Goal: Task Accomplishment & Management: Complete application form

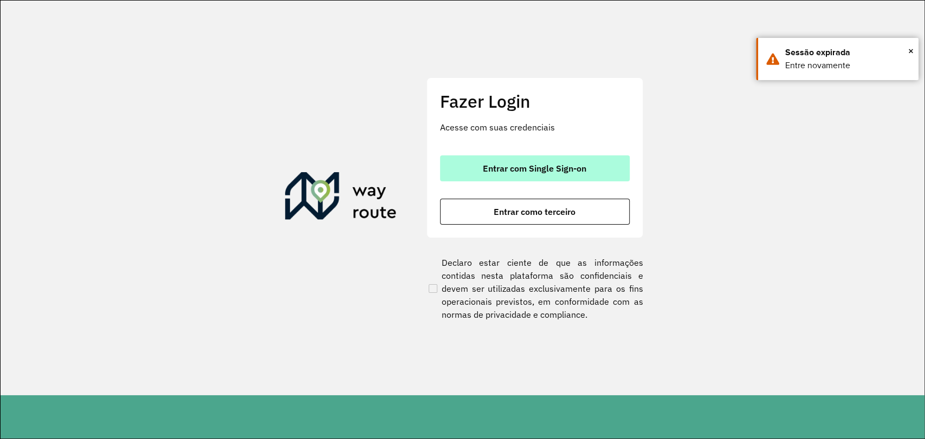
click at [486, 164] on span "Entrar com Single Sign-on" at bounding box center [534, 168] width 103 height 9
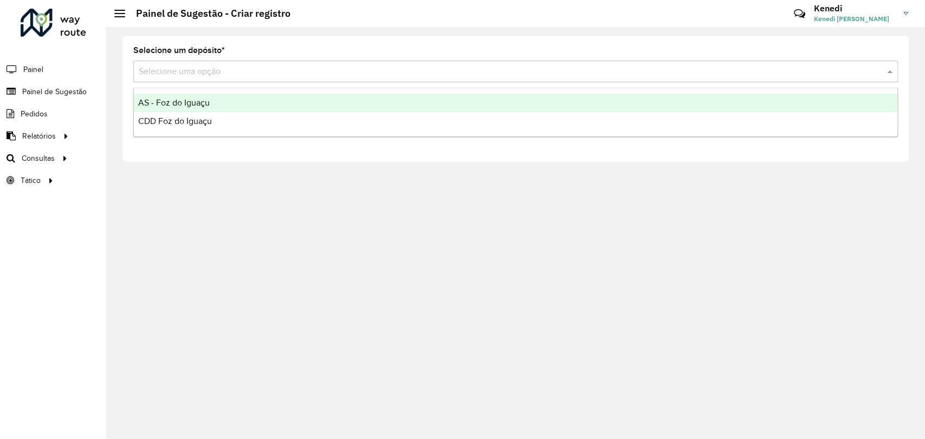
click at [228, 74] on input "text" at bounding box center [505, 72] width 732 height 13
click at [208, 101] on span "AS - Foz do Iguaçu" at bounding box center [174, 102] width 72 height 9
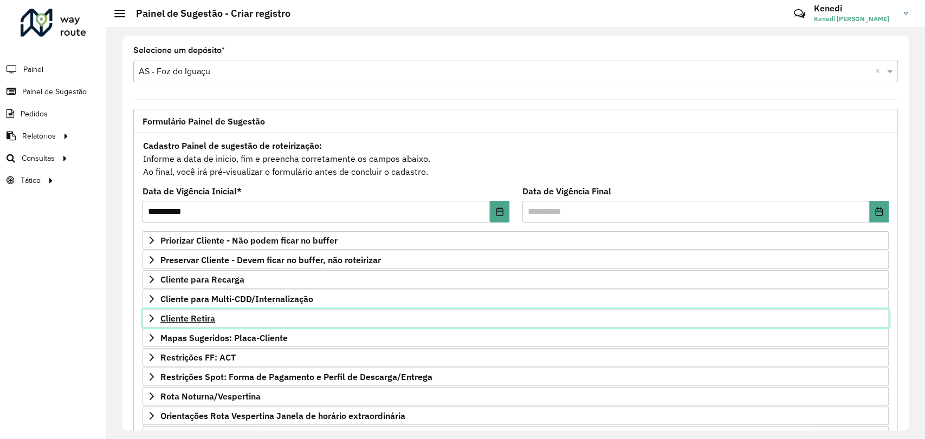
click at [156, 320] on link "Cliente Retira" at bounding box center [515, 318] width 746 height 18
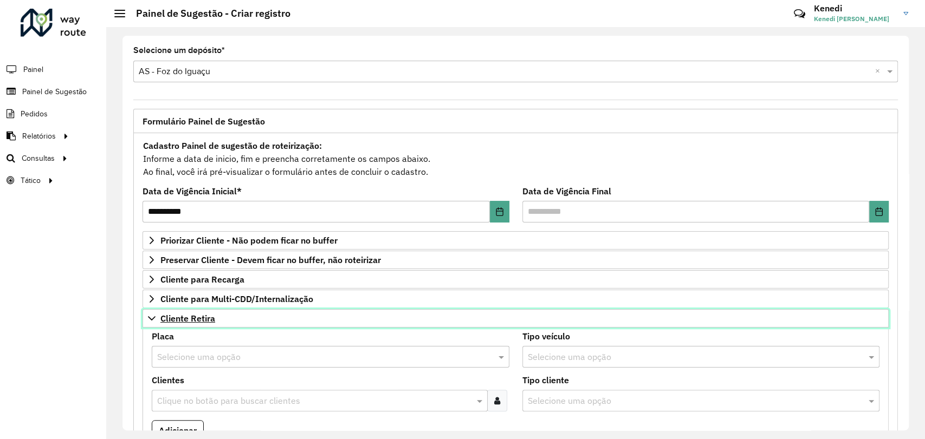
click at [160, 319] on span "Cliente Retira" at bounding box center [187, 318] width 55 height 9
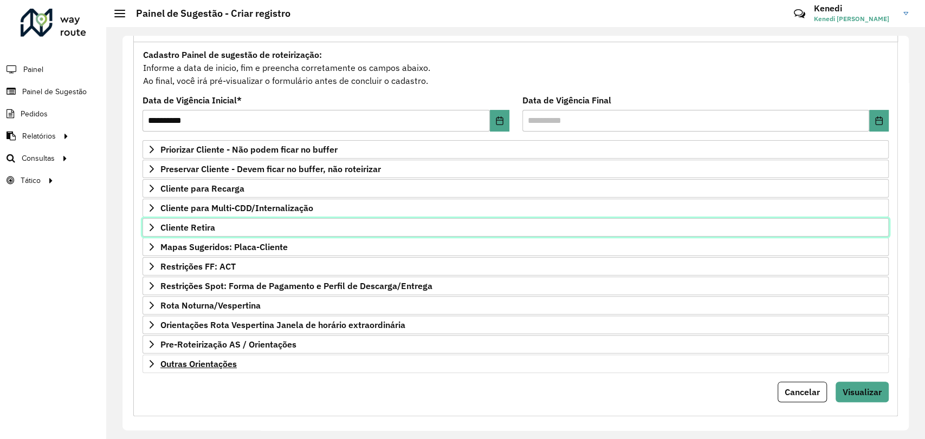
scroll to position [99, 0]
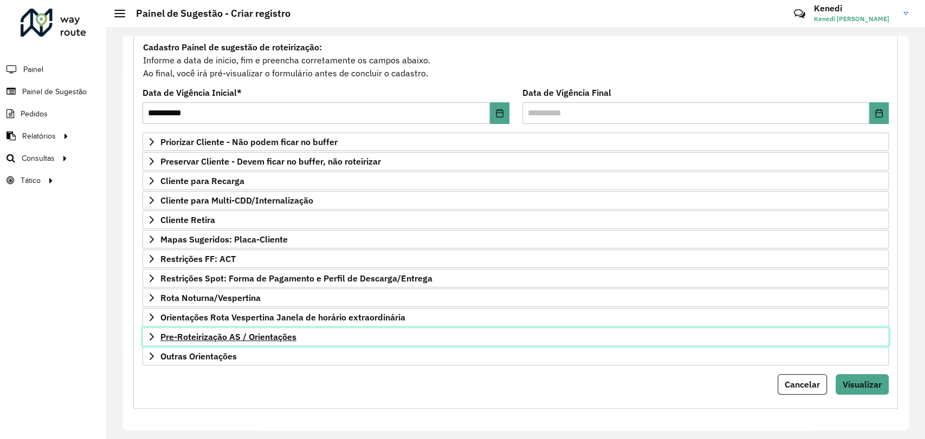
click at [160, 337] on span "Pre-Roteirização AS / Orientações" at bounding box center [228, 337] width 136 height 9
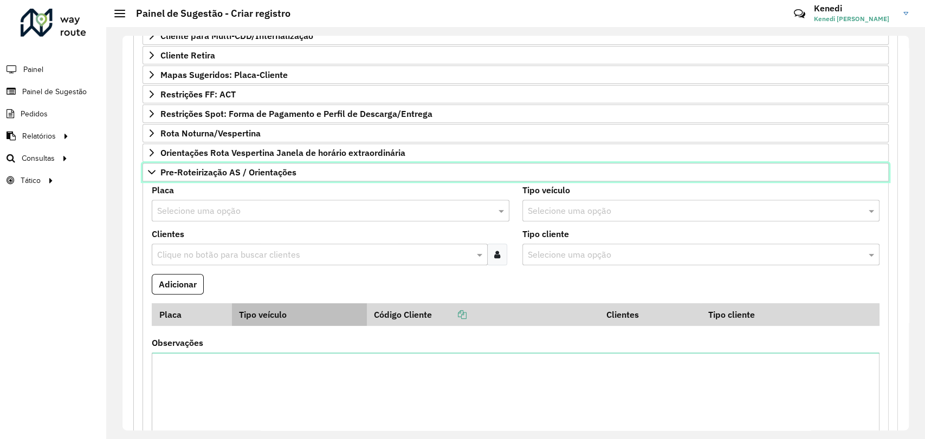
scroll to position [301, 0]
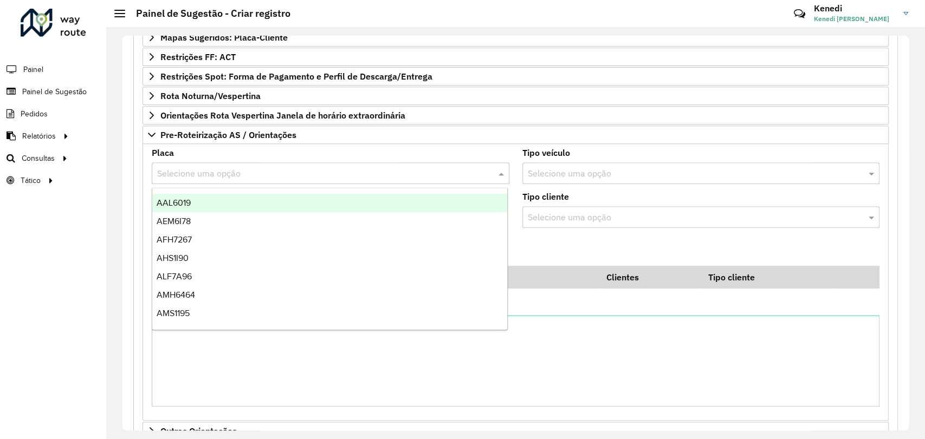
click at [250, 174] on input "text" at bounding box center [319, 173] width 325 height 13
type input "**"
click at [187, 204] on span "REC0001" at bounding box center [174, 202] width 35 height 9
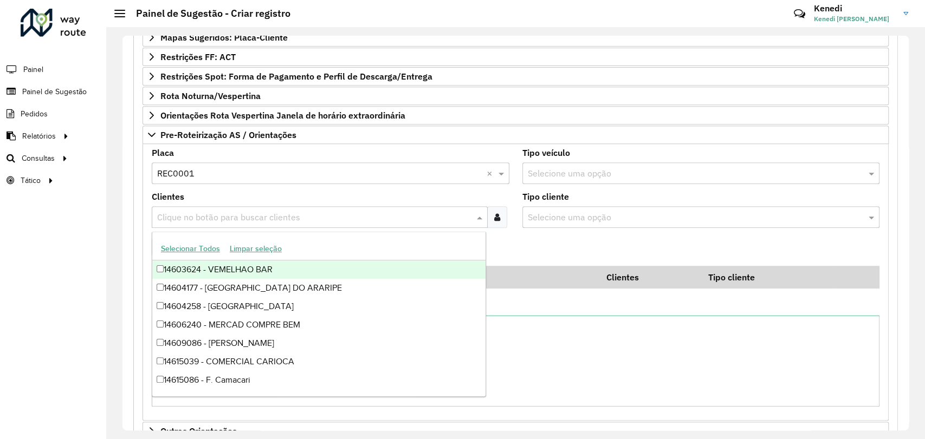
click at [191, 212] on input "text" at bounding box center [314, 217] width 320 height 13
type input "****"
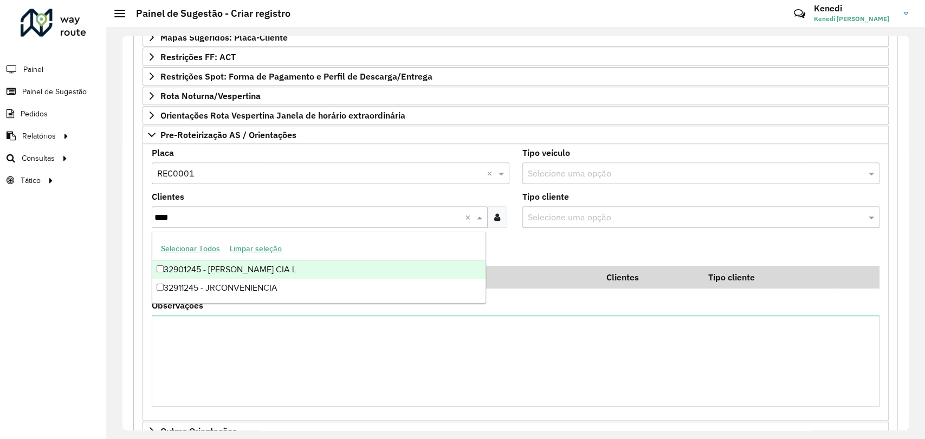
click at [195, 271] on div "32901245 - [PERSON_NAME] CIA L" at bounding box center [318, 270] width 333 height 18
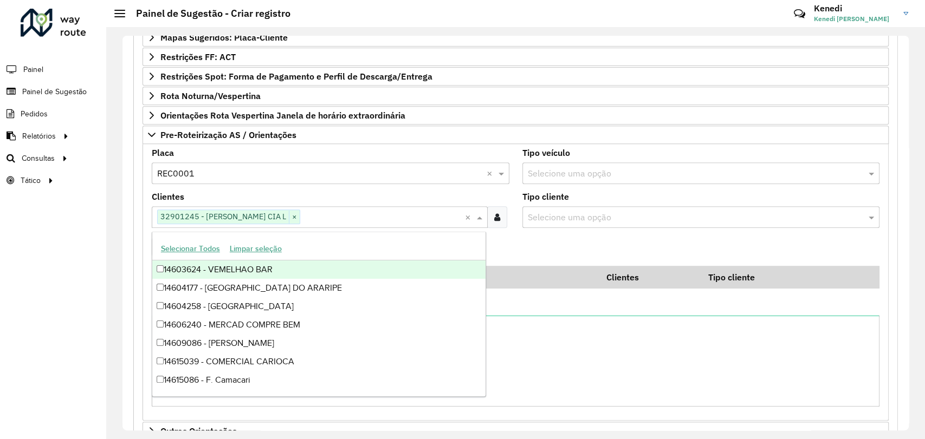
click at [580, 248] on formly-field "Adicionar" at bounding box center [515, 251] width 741 height 29
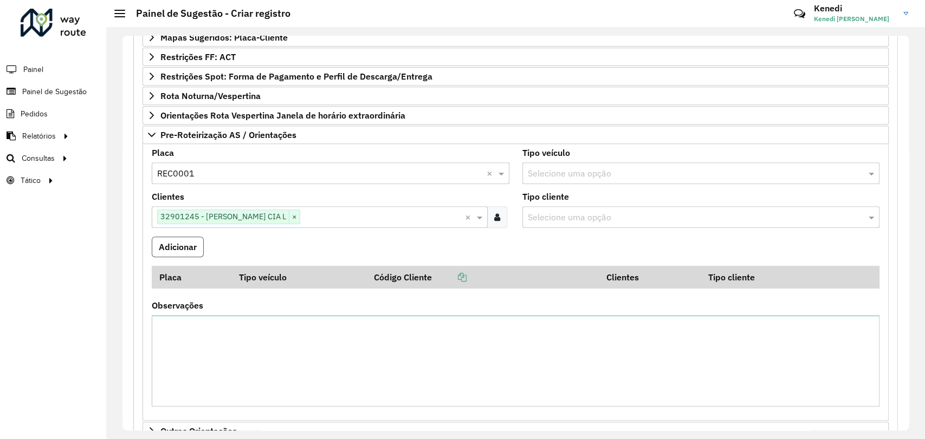
click at [198, 243] on button "Adicionar" at bounding box center [178, 247] width 52 height 21
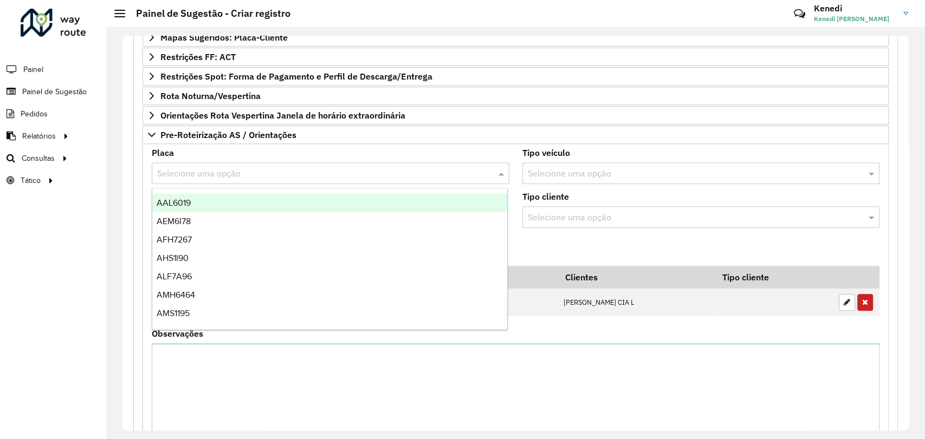
click at [212, 171] on input "text" at bounding box center [319, 173] width 325 height 13
type input "***"
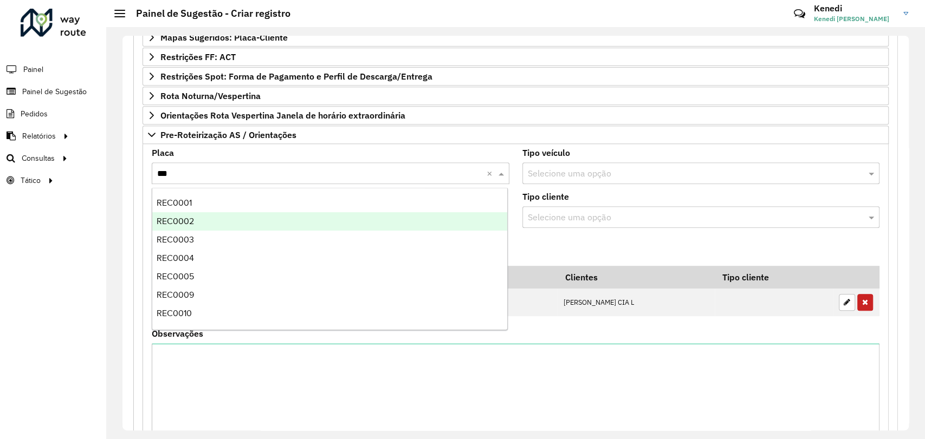
click at [198, 223] on div "REC0002" at bounding box center [329, 221] width 355 height 18
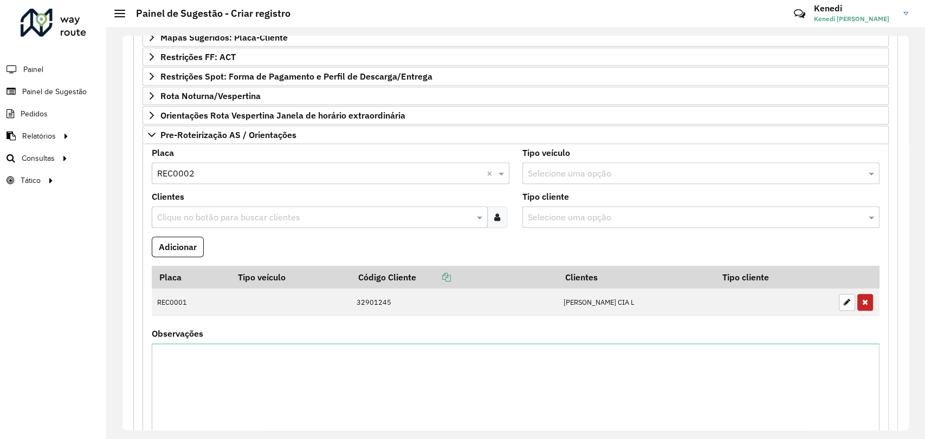
click at [198, 222] on div "Clique no botão para buscar clientes" at bounding box center [320, 217] width 336 height 22
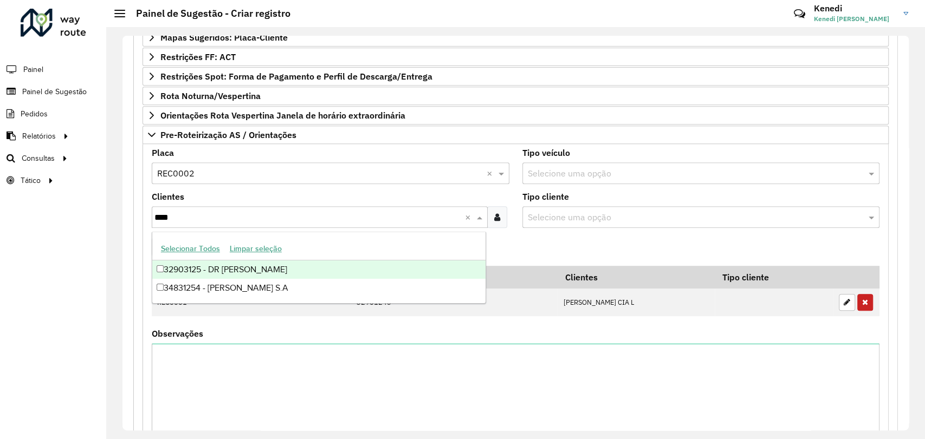
type input "*****"
click at [197, 268] on div "34831254 - [PERSON_NAME] S.A" at bounding box center [318, 270] width 333 height 18
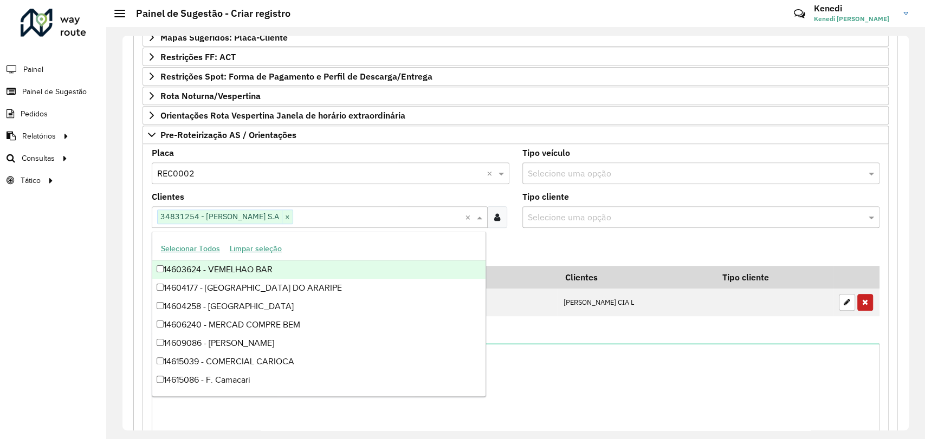
click at [541, 257] on formly-field "Adicionar" at bounding box center [515, 251] width 741 height 29
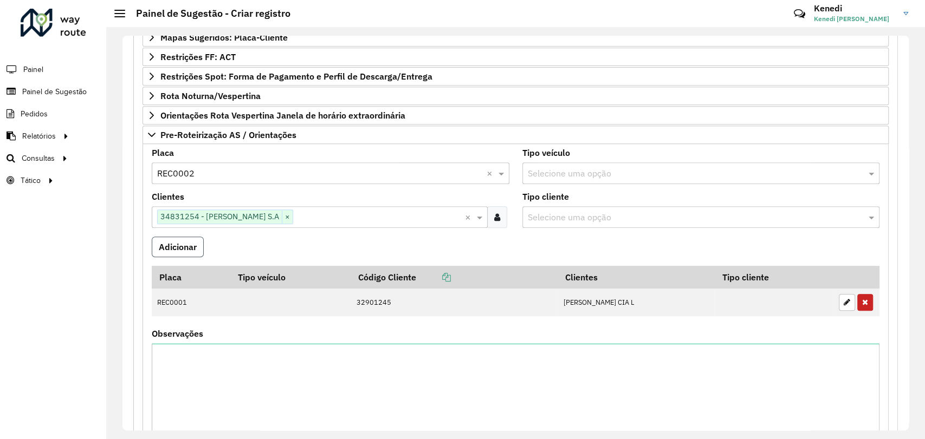
click at [193, 248] on button "Adicionar" at bounding box center [178, 247] width 52 height 21
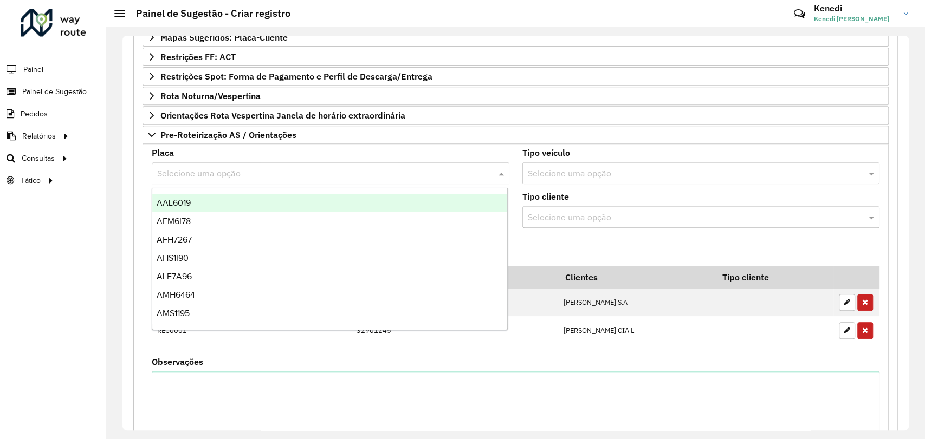
click at [193, 169] on input "text" at bounding box center [319, 173] width 325 height 13
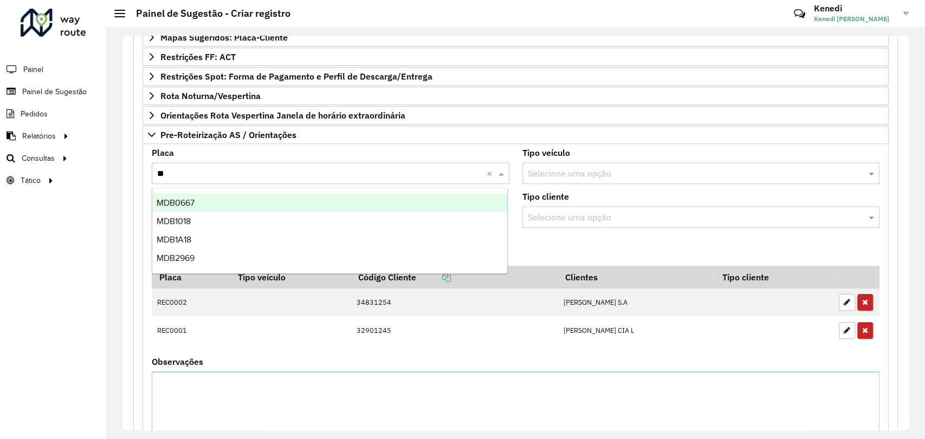
type input "***"
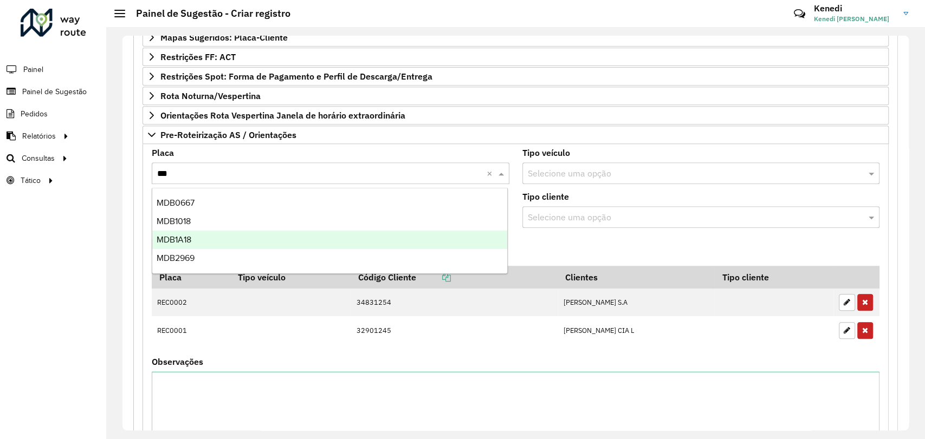
click at [186, 239] on span "MDB1A18" at bounding box center [174, 239] width 35 height 9
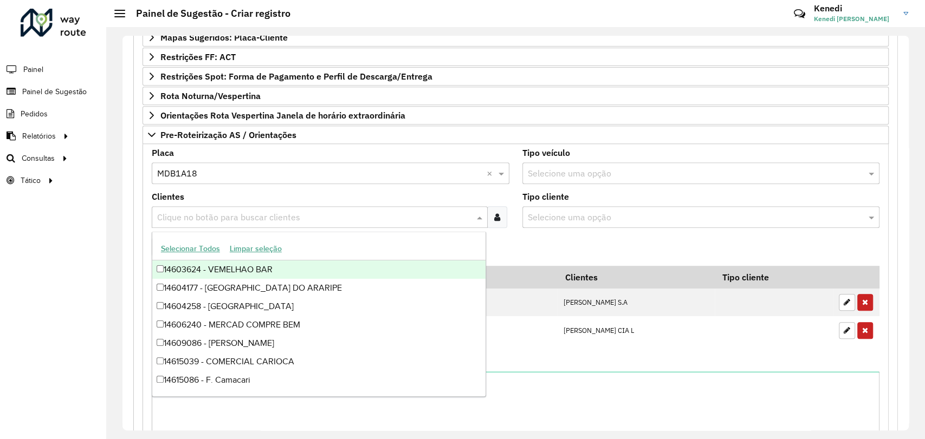
click at [194, 215] on input "text" at bounding box center [314, 217] width 320 height 13
type input "***"
click at [205, 263] on div "32900708 - ATACADAO SA" at bounding box center [318, 270] width 333 height 18
click at [550, 233] on formly-field "Tipo cliente Selecione uma opção" at bounding box center [701, 215] width 371 height 44
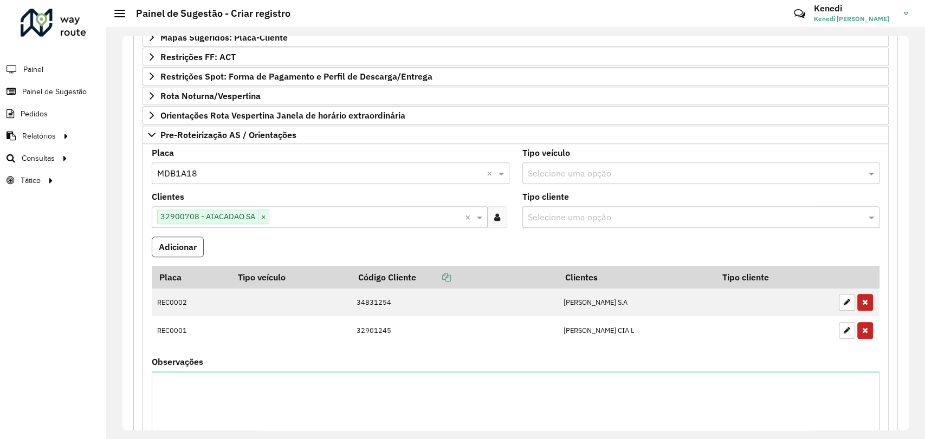
click at [200, 244] on button "Adicionar" at bounding box center [178, 247] width 52 height 21
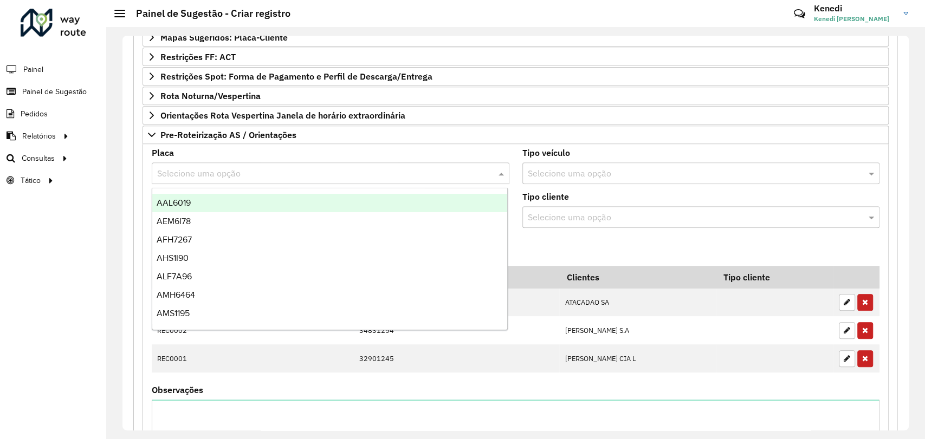
click at [176, 171] on input "text" at bounding box center [319, 173] width 325 height 13
type input "***"
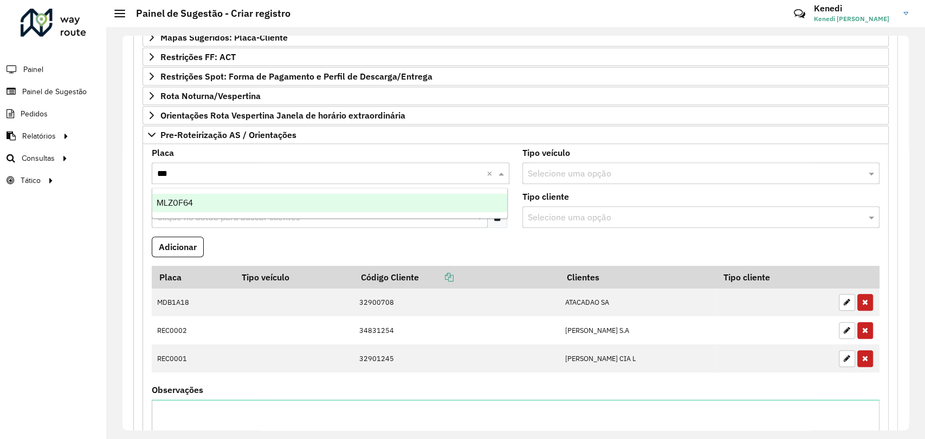
click at [170, 211] on div "MLZ0F64" at bounding box center [329, 203] width 355 height 18
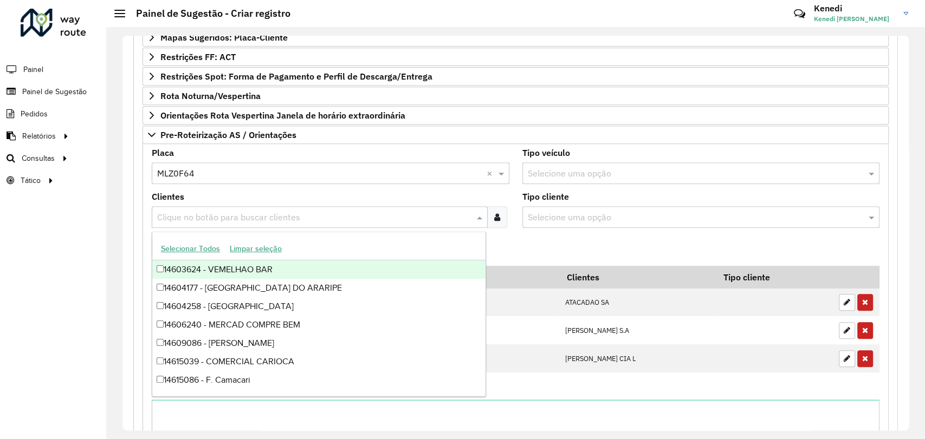
click at [171, 212] on input "text" at bounding box center [314, 217] width 320 height 13
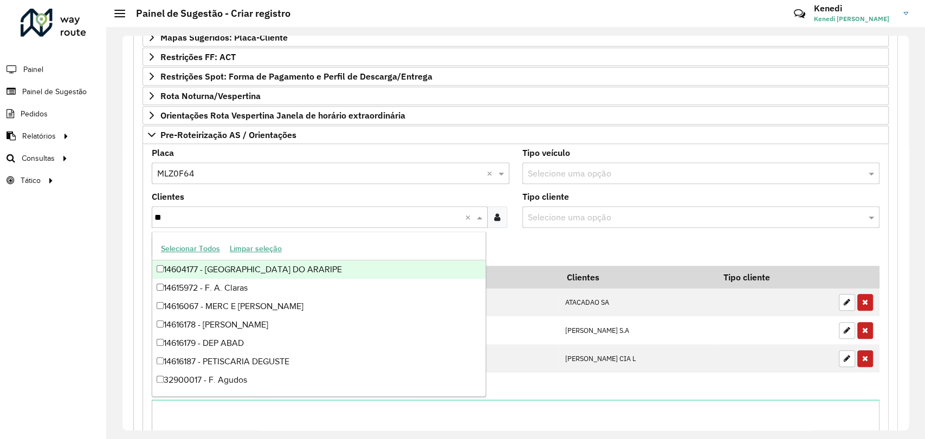
type input "***"
click at [187, 269] on div "32900726 - ATACADAO SA" at bounding box center [318, 270] width 333 height 18
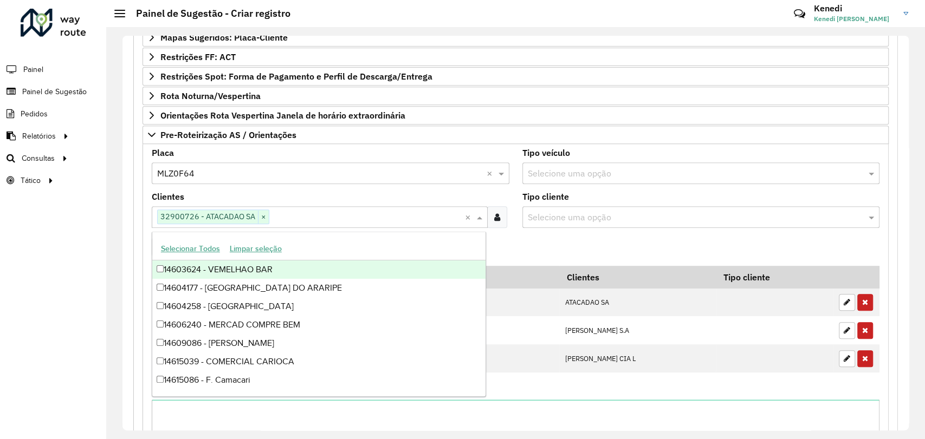
click at [559, 256] on formly-field "Adicionar" at bounding box center [515, 251] width 741 height 29
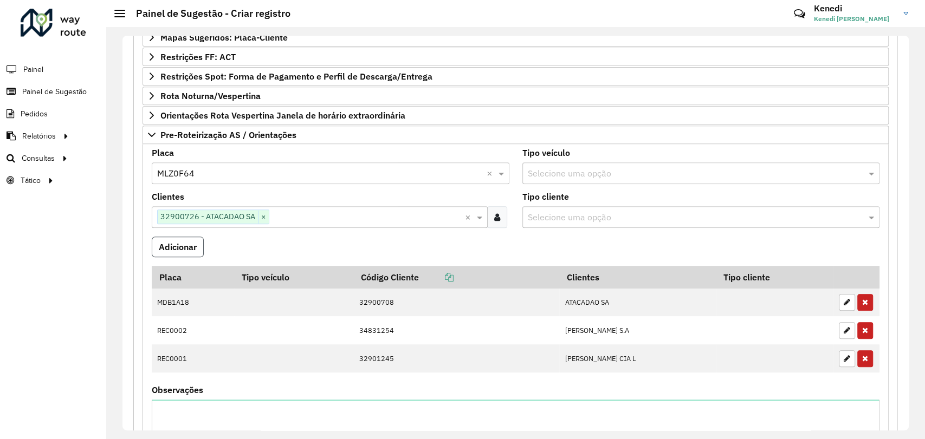
click at [170, 243] on button "Adicionar" at bounding box center [178, 247] width 52 height 21
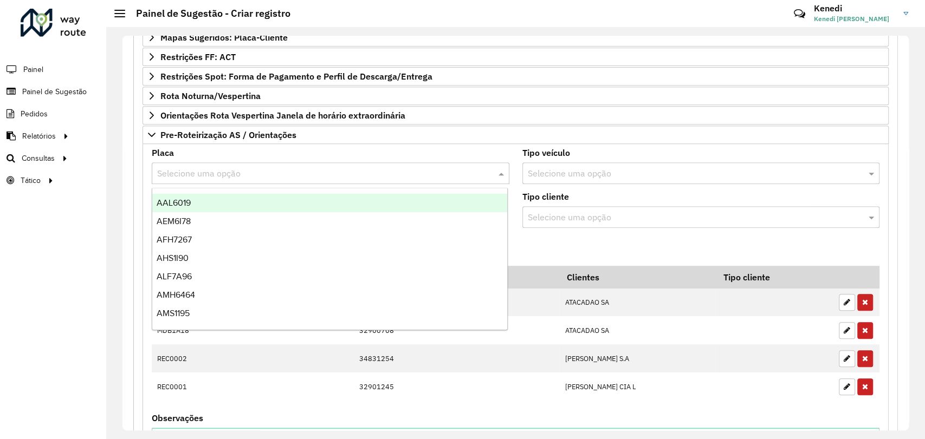
click at [203, 168] on input "text" at bounding box center [319, 173] width 325 height 13
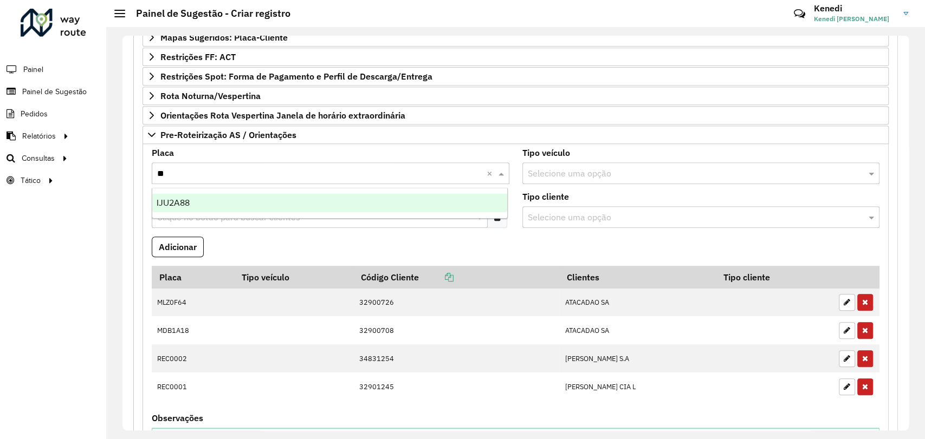
type input "***"
click at [212, 203] on div "IJU2A88" at bounding box center [329, 203] width 355 height 18
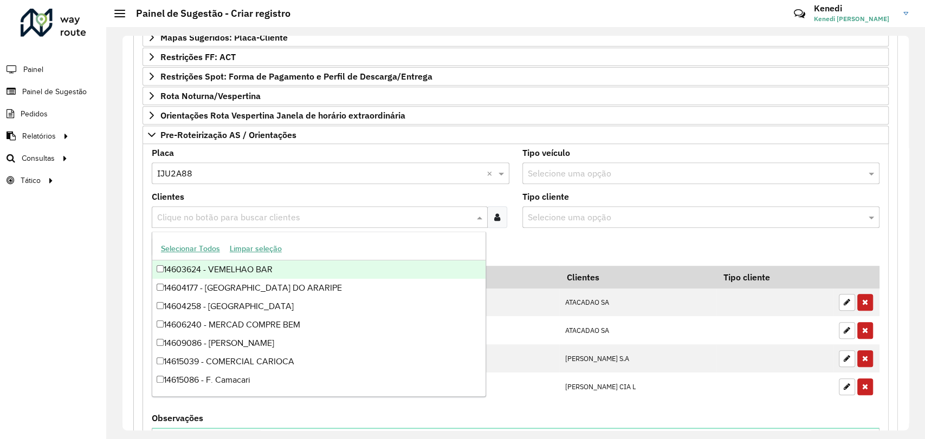
click at [206, 211] on input "text" at bounding box center [314, 217] width 320 height 13
type input "***"
click at [212, 265] on div "32900729 - SUPERMERCADOS IRANI" at bounding box center [318, 270] width 333 height 18
click at [541, 247] on formly-field "Adicionar" at bounding box center [515, 251] width 741 height 29
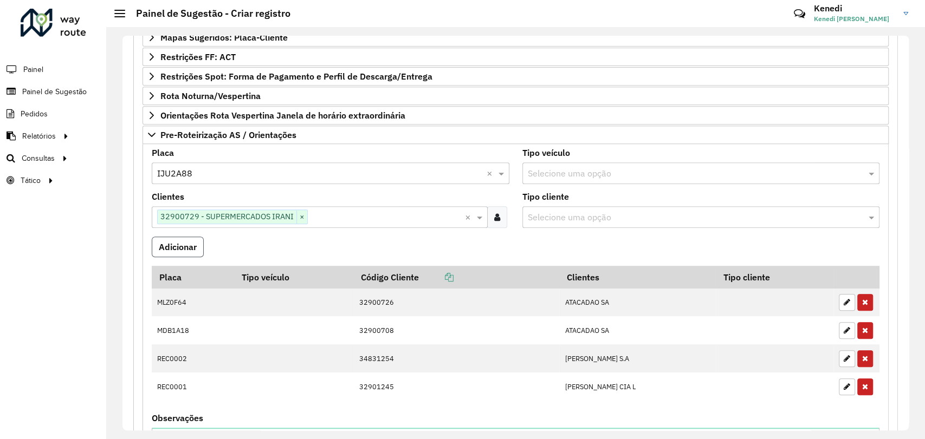
click at [189, 247] on button "Adicionar" at bounding box center [178, 247] width 52 height 21
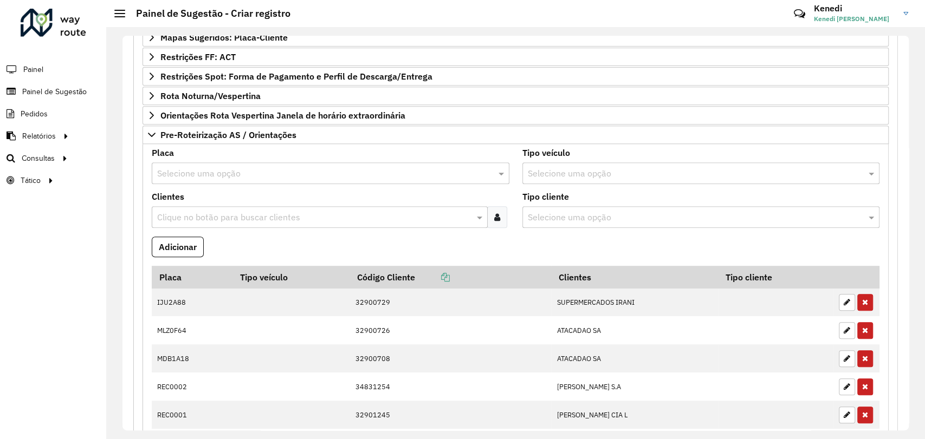
click at [184, 173] on input "text" at bounding box center [319, 173] width 325 height 13
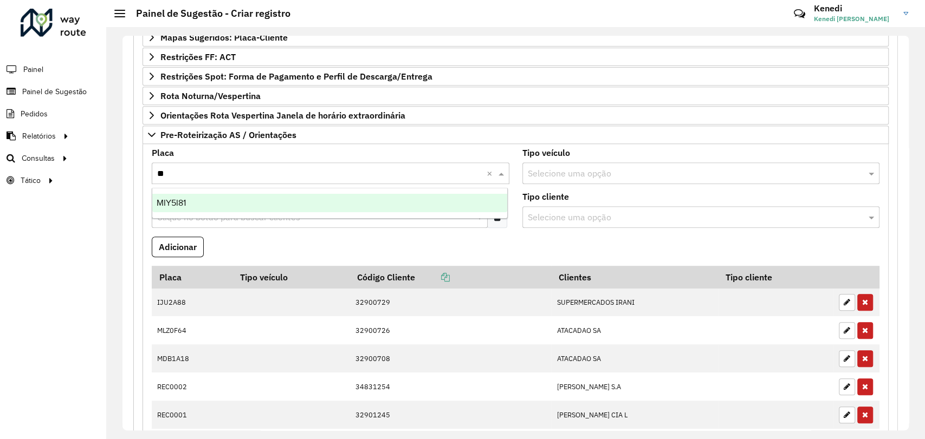
type input "***"
click at [168, 205] on span "MIY5I81" at bounding box center [171, 202] width 29 height 9
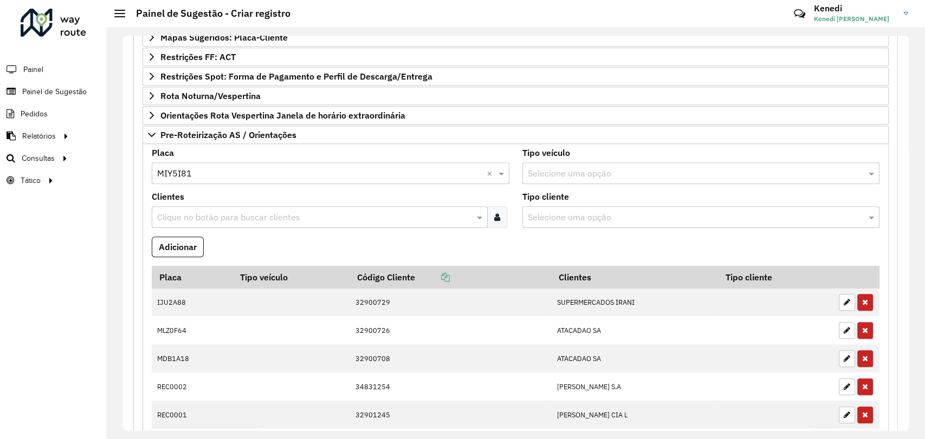
click at [169, 206] on div "Clique no botão para buscar clientes" at bounding box center [320, 217] width 336 height 22
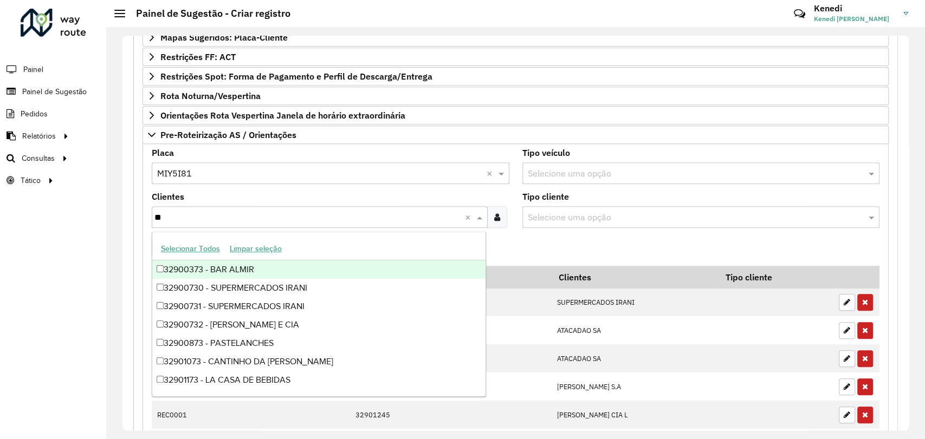
type input "***"
click at [180, 270] on div "32900731 - SUPERMERCADOS IRANI" at bounding box center [318, 270] width 333 height 18
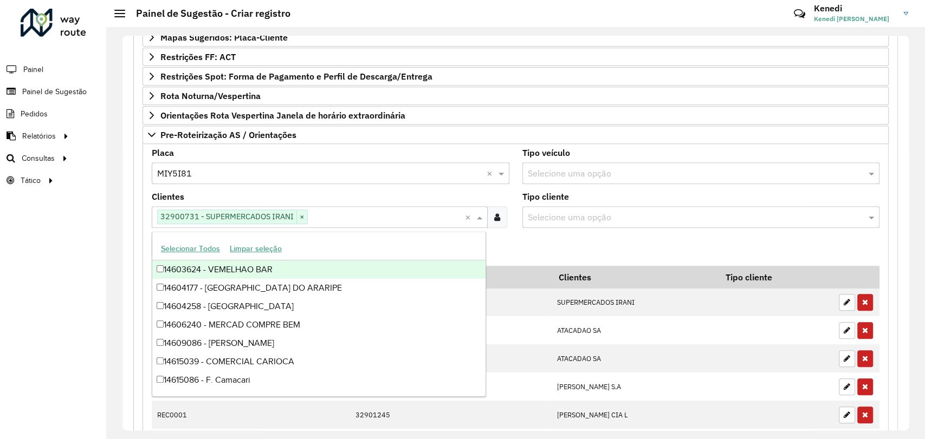
click at [528, 244] on formly-field "Adicionar" at bounding box center [515, 251] width 741 height 29
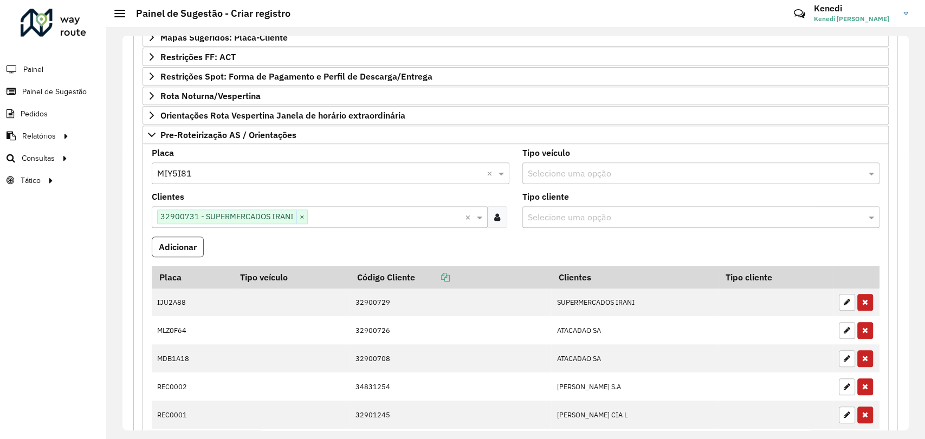
click at [181, 249] on button "Adicionar" at bounding box center [178, 247] width 52 height 21
click at [181, 172] on input "text" at bounding box center [319, 173] width 325 height 13
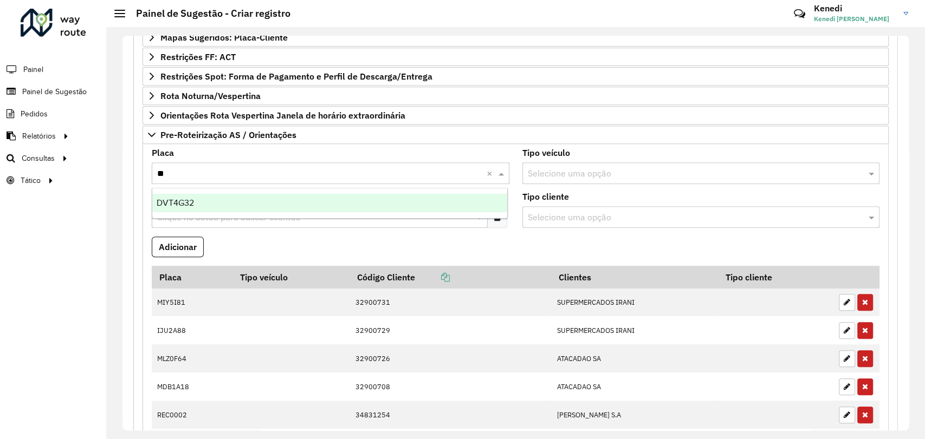
type input "***"
click at [184, 193] on ng-dropdown-panel "DVT4G32" at bounding box center [330, 203] width 356 height 31
click at [184, 205] on span "DVT4G32" at bounding box center [175, 202] width 37 height 9
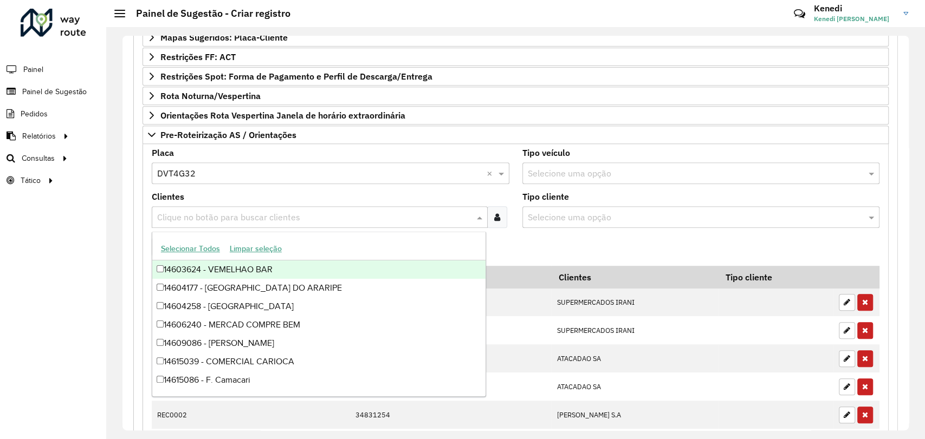
click at [188, 224] on div "Clique no botão para buscar clientes" at bounding box center [320, 217] width 336 height 22
type input "****"
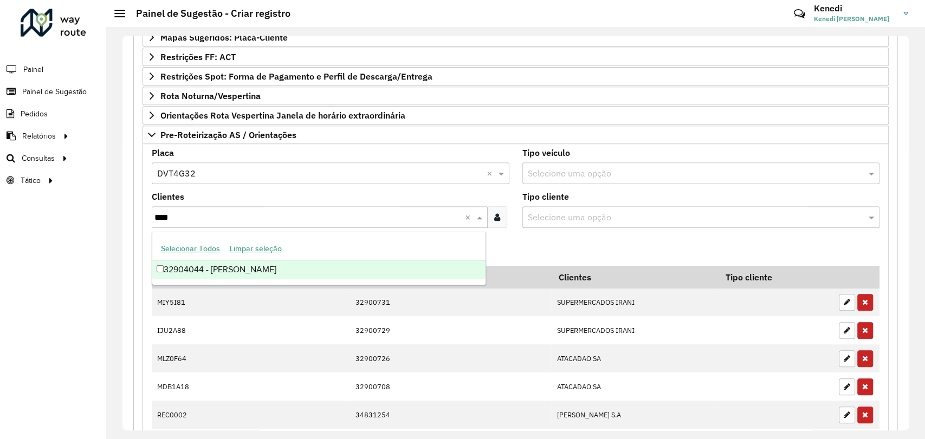
click at [211, 266] on div "32904044 - [PERSON_NAME]" at bounding box center [318, 270] width 333 height 18
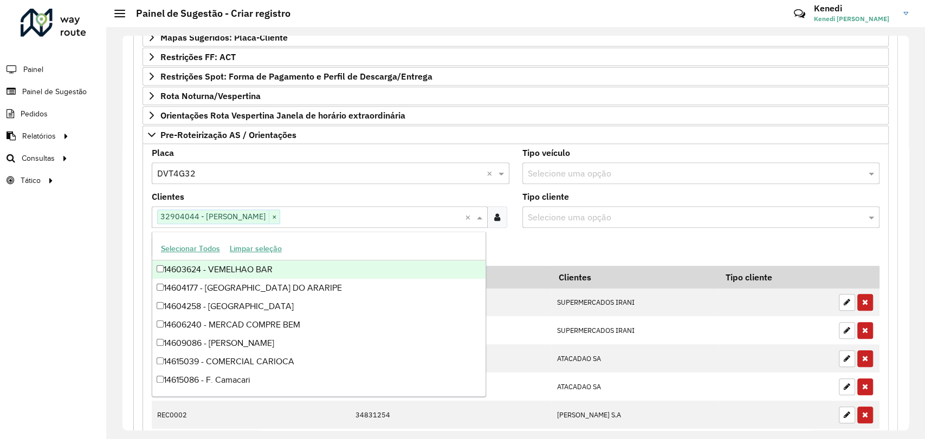
click at [507, 231] on formly-field "Clientes Clique no botão para buscar clientes 32904044 - [PERSON_NAME] × ×" at bounding box center [330, 215] width 371 height 44
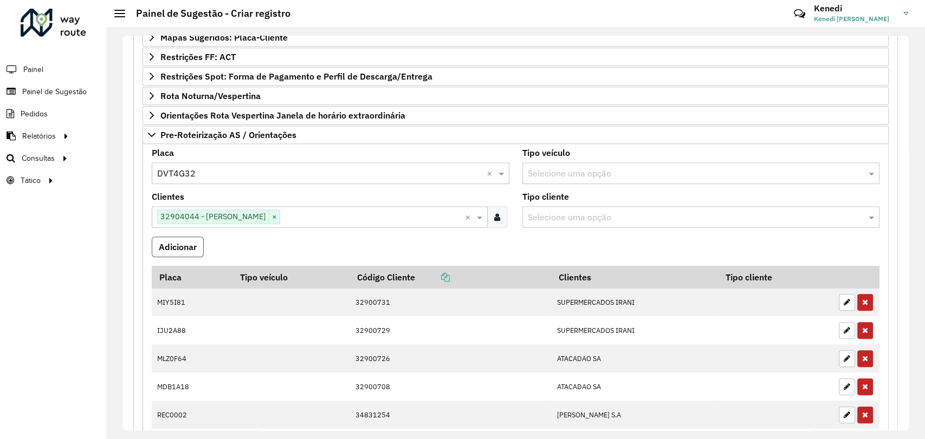
click at [183, 242] on button "Adicionar" at bounding box center [178, 247] width 52 height 21
click at [187, 171] on input "text" at bounding box center [319, 173] width 325 height 13
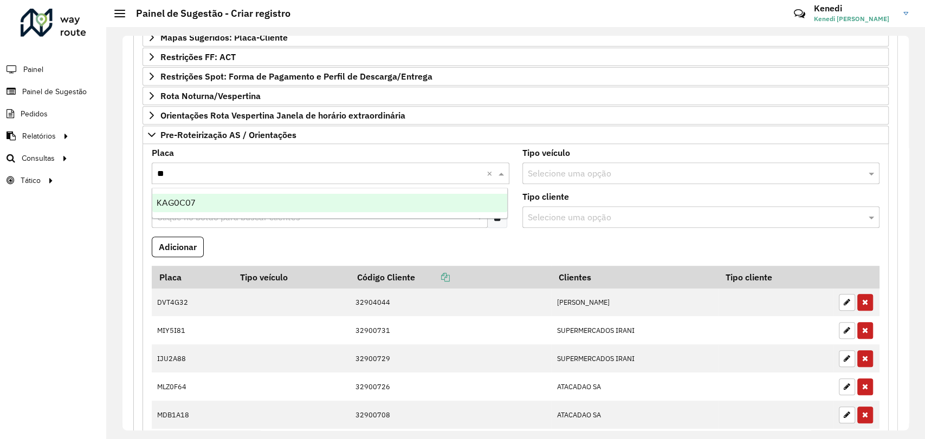
type input "***"
click at [199, 203] on div "KAG0C07" at bounding box center [329, 203] width 355 height 18
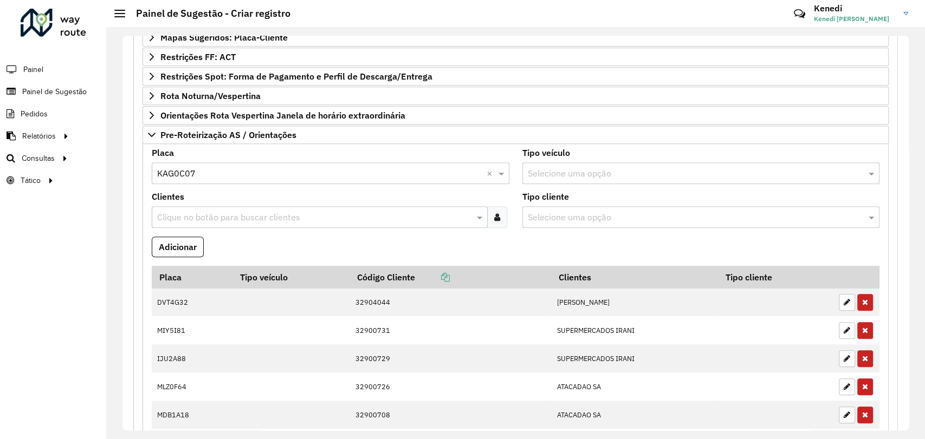
click at [199, 211] on input "text" at bounding box center [314, 217] width 320 height 13
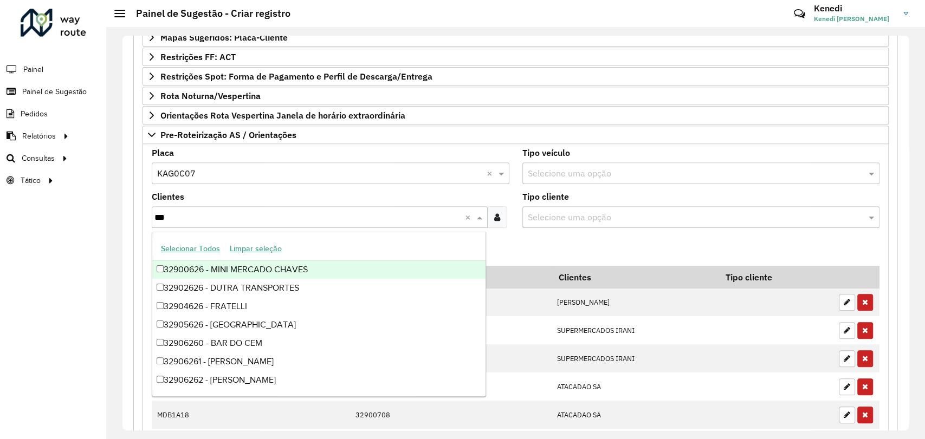
type input "****"
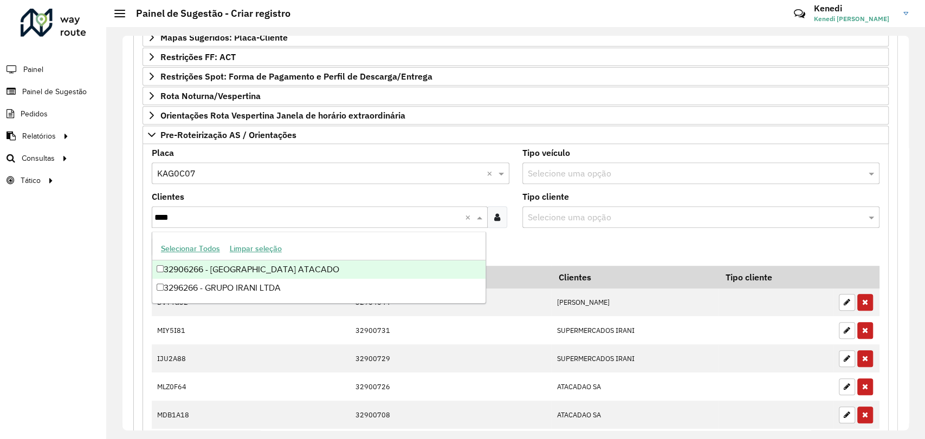
click at [211, 263] on div "32906266 - [GEOGRAPHIC_DATA] ATACADO" at bounding box center [318, 270] width 333 height 18
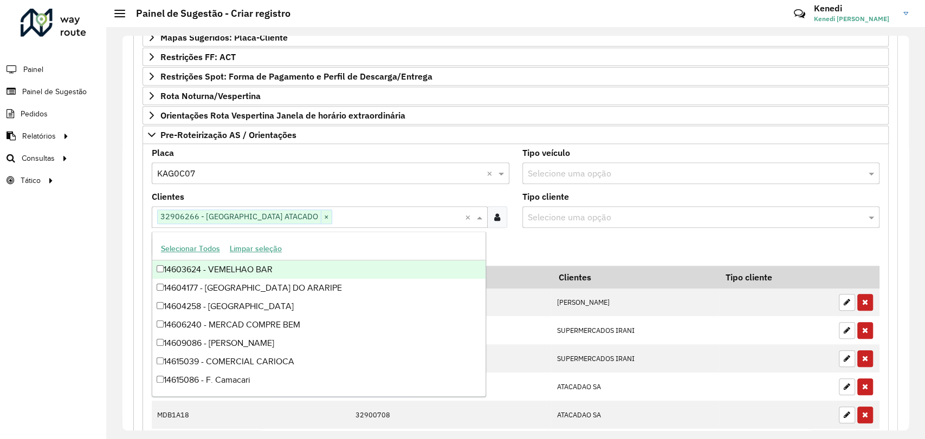
drag, startPoint x: 576, startPoint y: 244, endPoint x: 543, endPoint y: 247, distance: 32.7
click at [575, 244] on formly-field "Adicionar" at bounding box center [515, 251] width 741 height 29
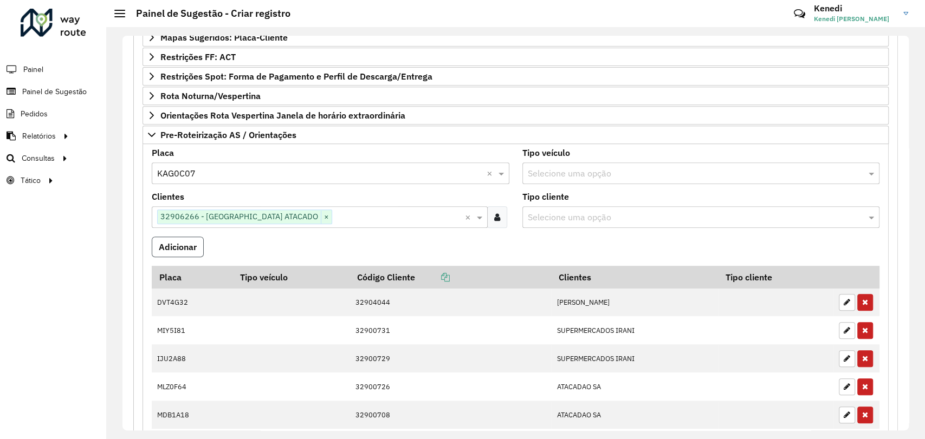
click at [164, 248] on button "Adicionar" at bounding box center [178, 247] width 52 height 21
click at [211, 167] on input "text" at bounding box center [319, 173] width 325 height 13
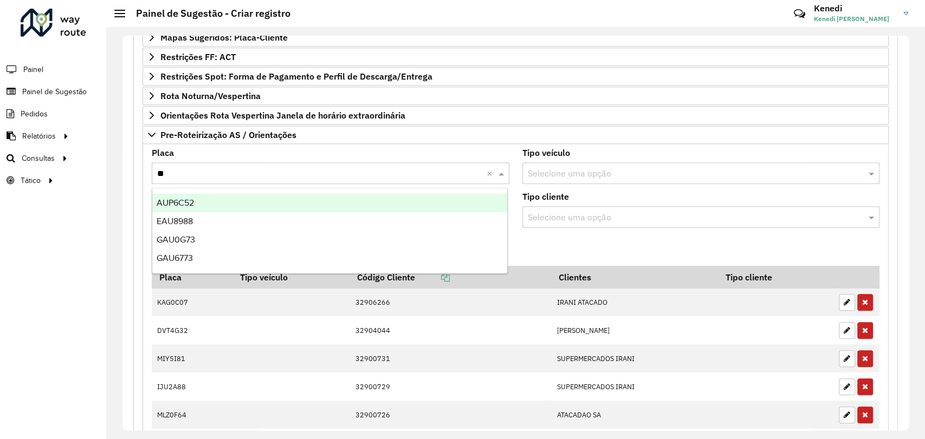
type input "***"
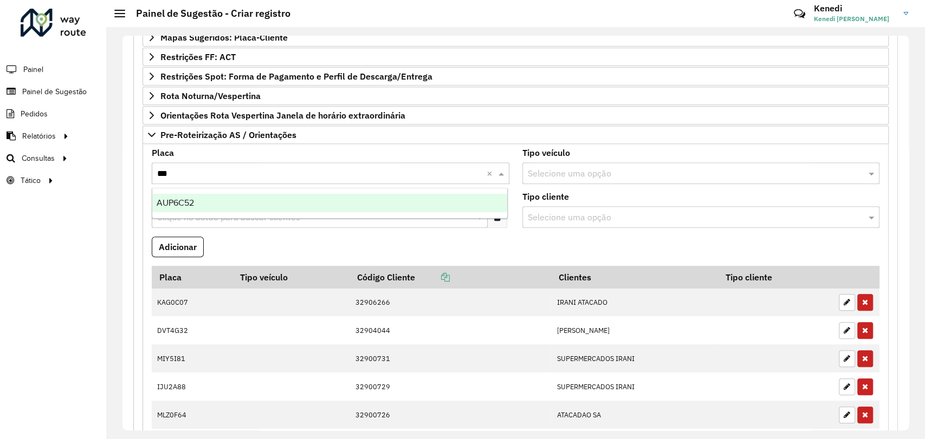
click at [203, 201] on div "AUP6C52" at bounding box center [329, 203] width 355 height 18
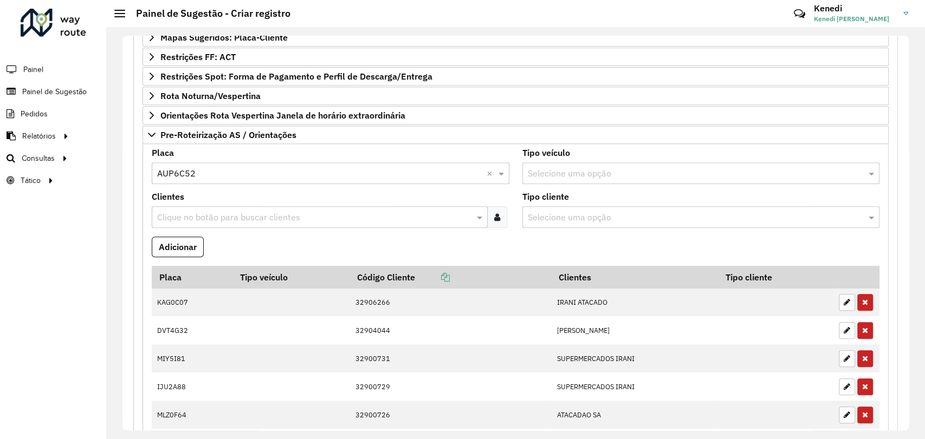
click at [200, 216] on input "text" at bounding box center [314, 217] width 320 height 13
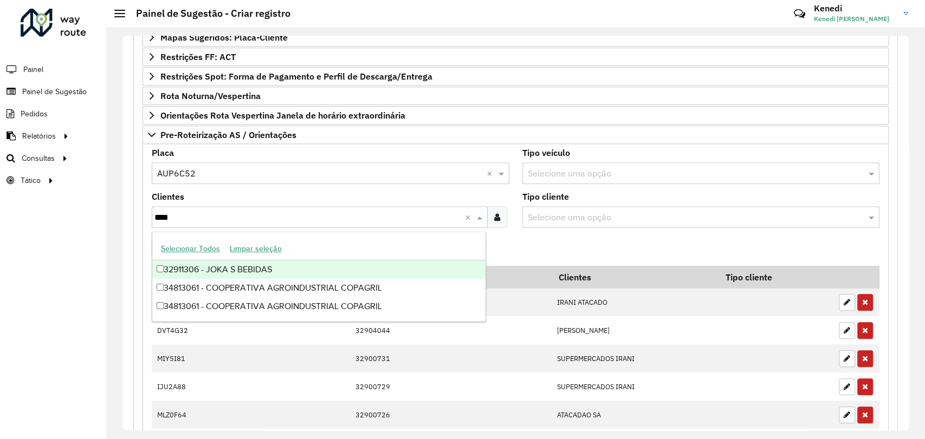
type input "*****"
click at [195, 270] on div "34813061 - COOPERATIVA AGROINDUSTRIAL COPAGRIL" at bounding box center [318, 270] width 333 height 18
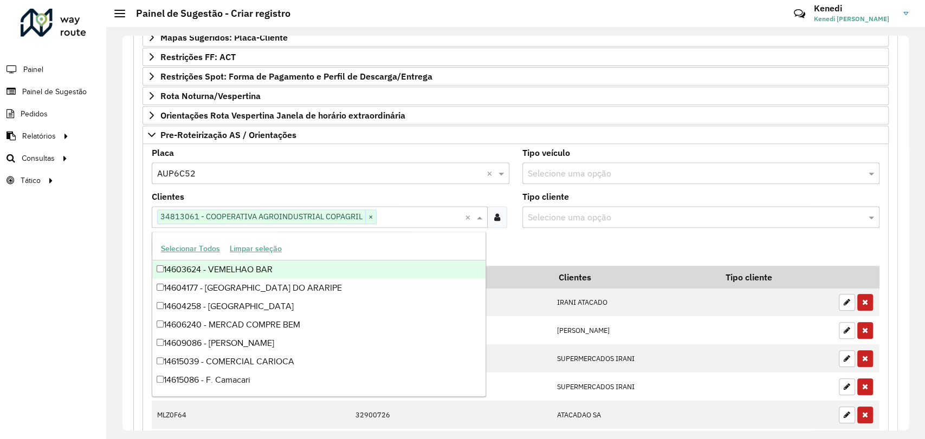
click at [546, 255] on formly-field "Adicionar" at bounding box center [515, 251] width 741 height 29
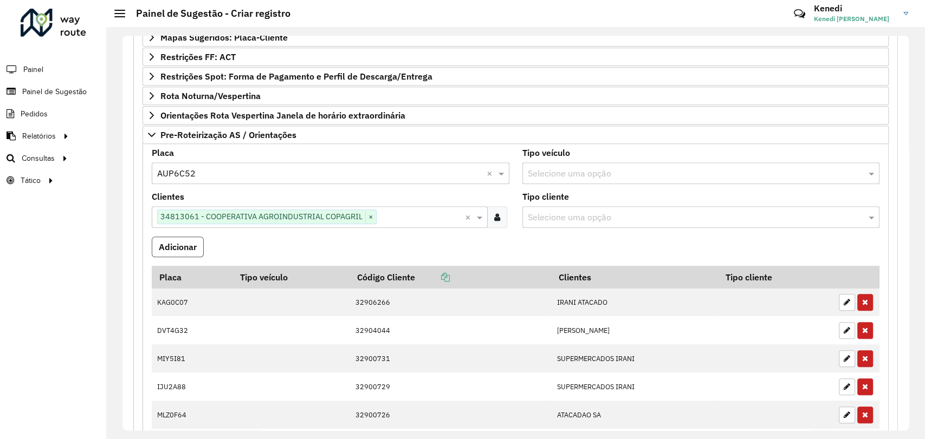
click at [187, 250] on button "Adicionar" at bounding box center [178, 247] width 52 height 21
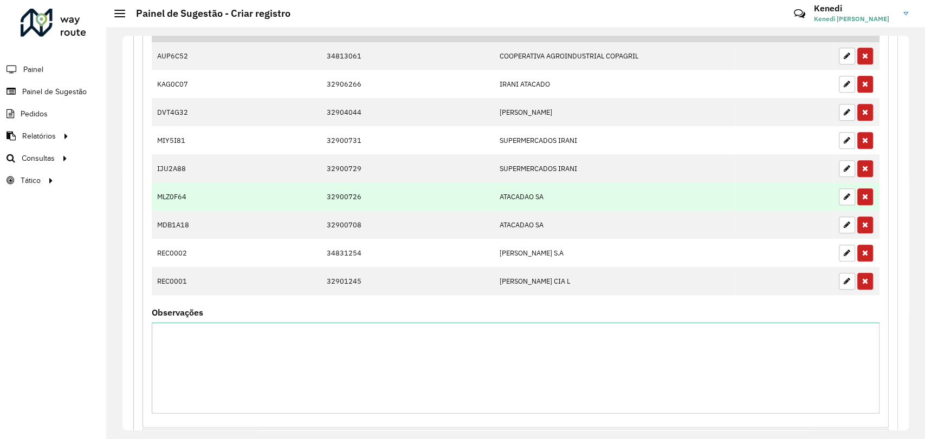
scroll to position [508, 0]
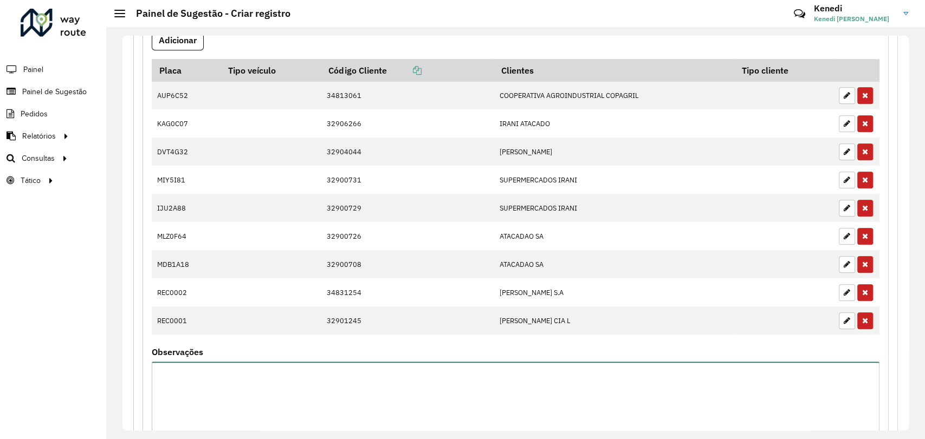
click at [377, 372] on textarea "Observações" at bounding box center [516, 408] width 728 height 92
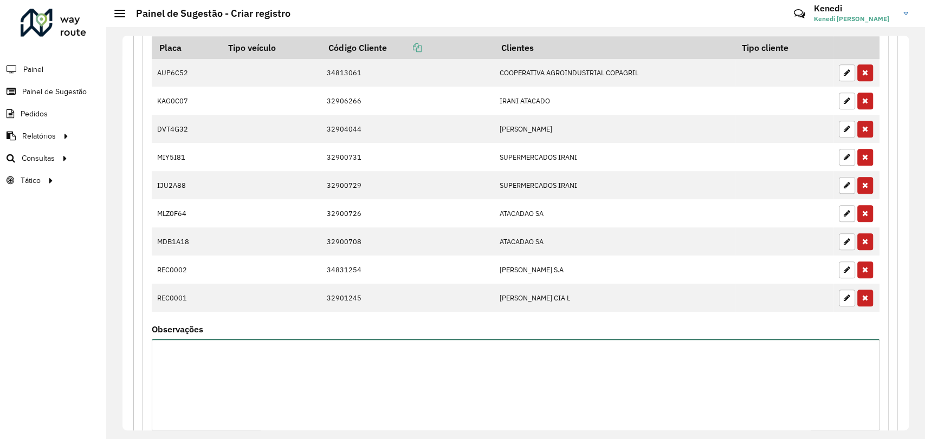
scroll to position [628, 0]
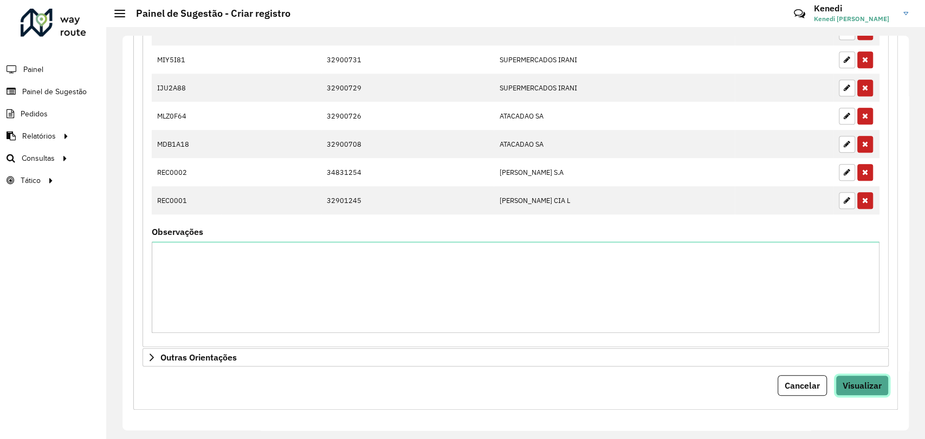
click at [857, 380] on span "Visualizar" at bounding box center [861, 385] width 39 height 11
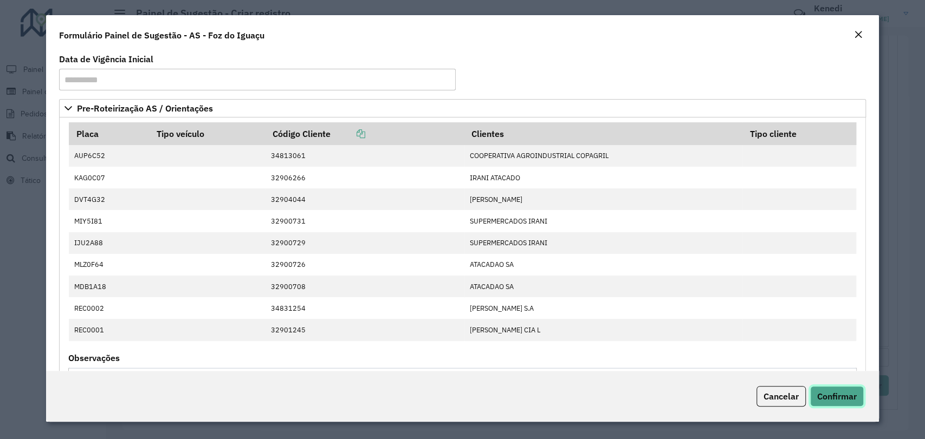
click at [832, 397] on span "Confirmar" at bounding box center [837, 396] width 40 height 11
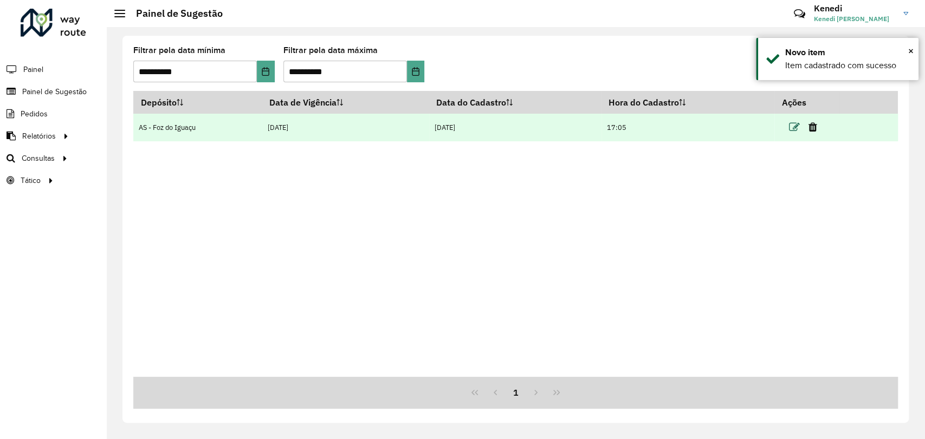
click at [795, 127] on icon at bounding box center [793, 127] width 11 height 11
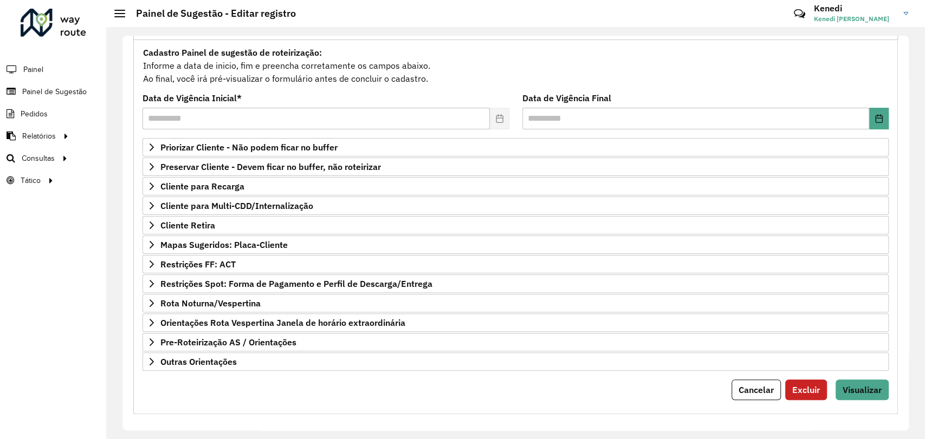
scroll to position [99, 0]
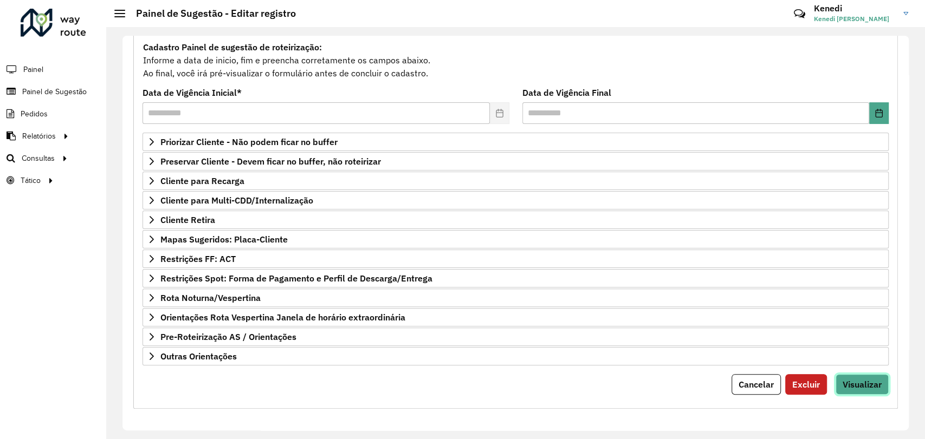
click at [862, 387] on span "Visualizar" at bounding box center [861, 384] width 39 height 11
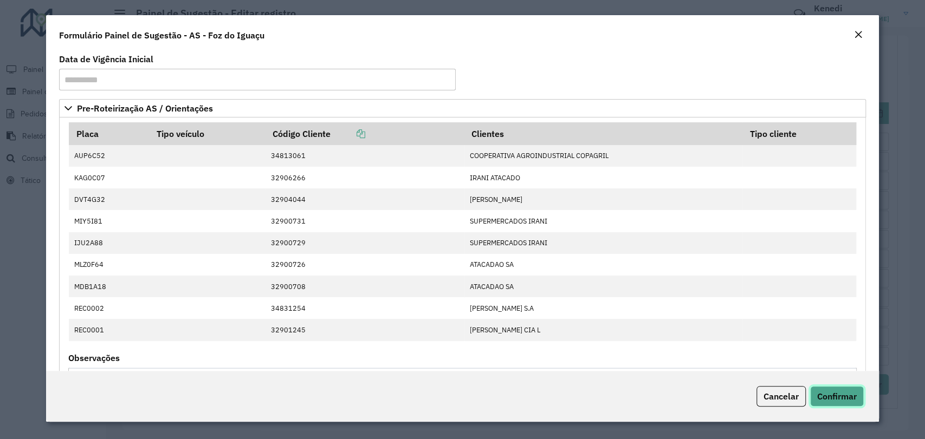
click at [838, 398] on span "Confirmar" at bounding box center [837, 396] width 40 height 11
